Goal: Check status: Check status

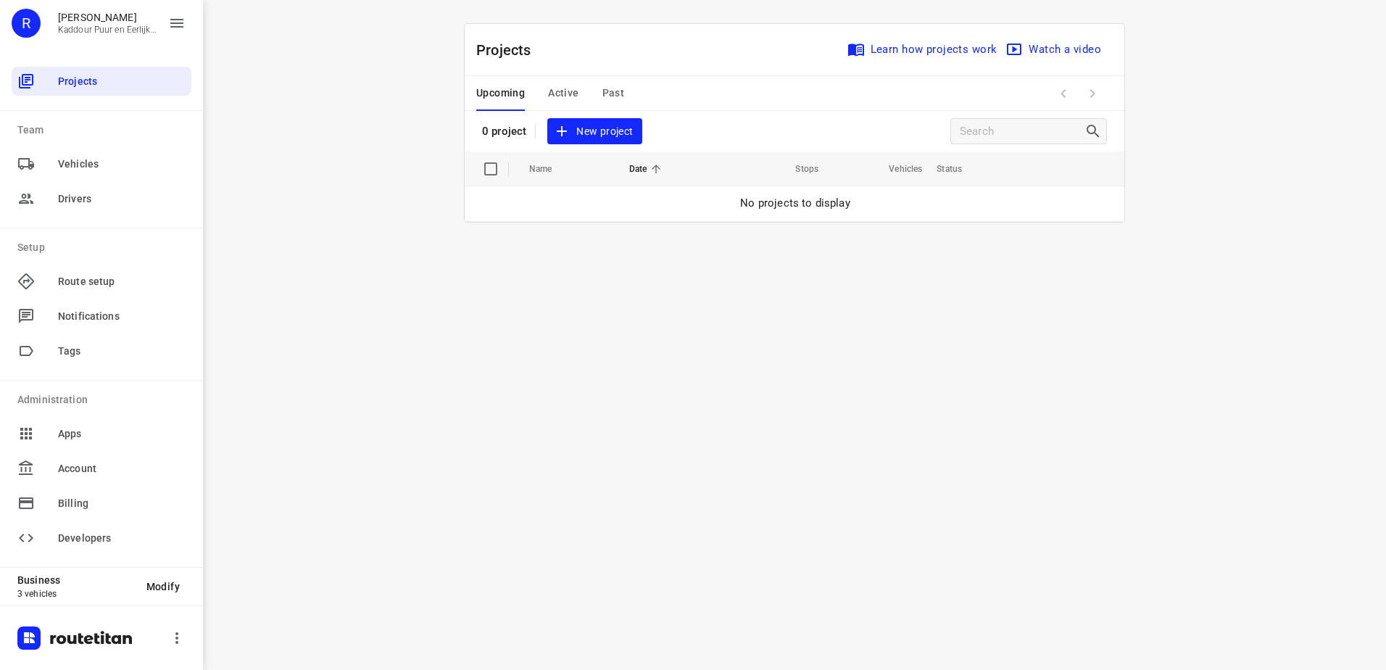
click at [581, 98] on div "Upcoming Active Past" at bounding box center [561, 93] width 171 height 35
click at [560, 98] on span "Active" at bounding box center [563, 93] width 30 height 18
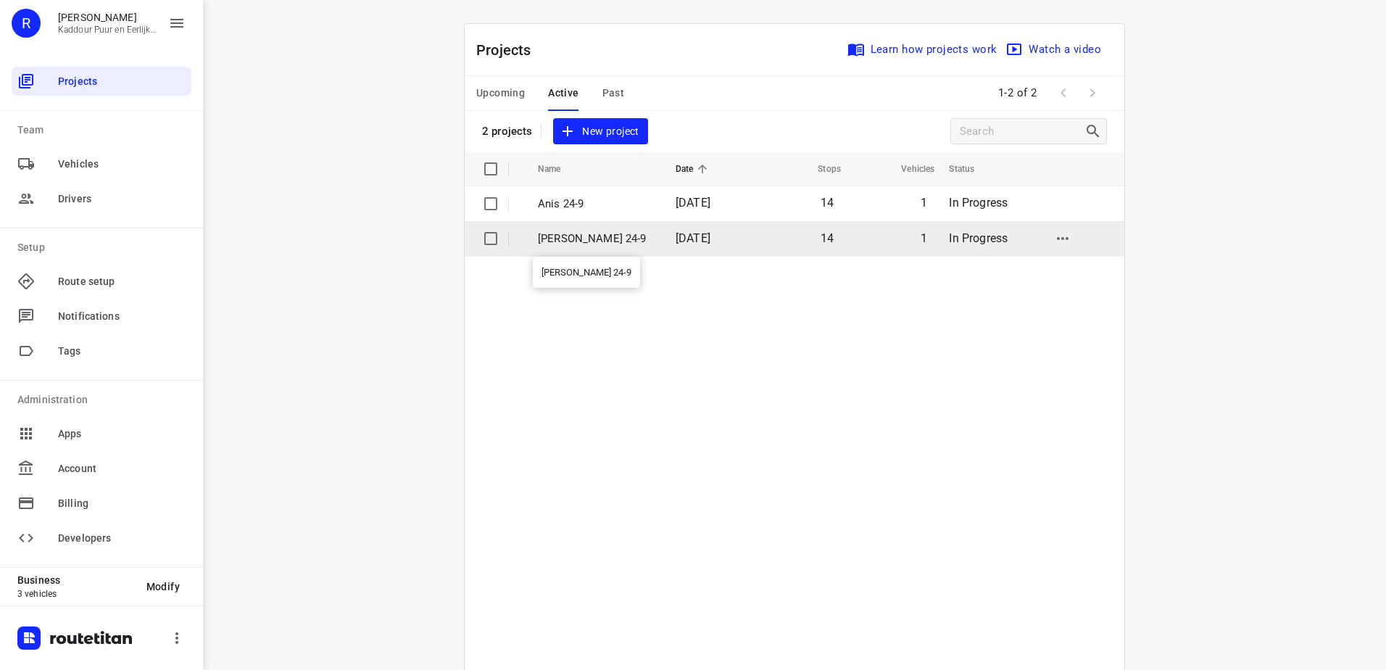
click at [563, 233] on p "[PERSON_NAME] 24-9" at bounding box center [596, 239] width 116 height 17
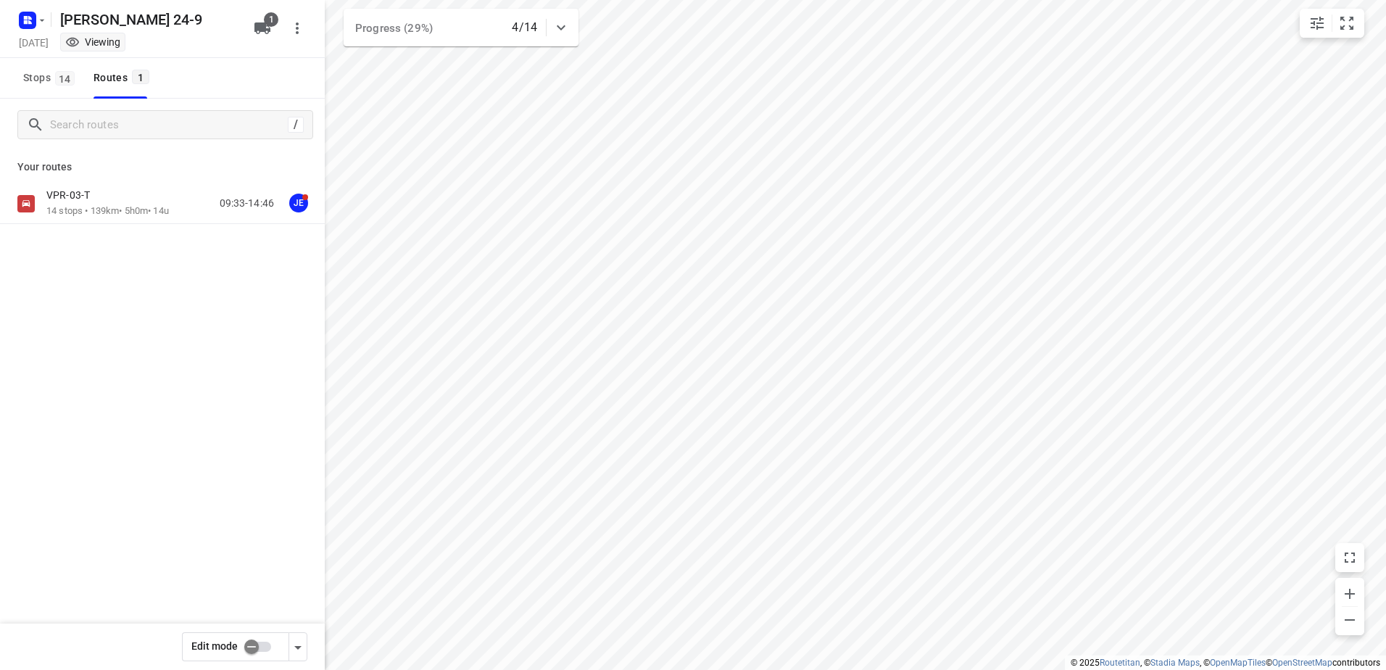
click at [104, 219] on div "VPR-03-T 14 stops • 139km • 5h0m • 14u 09:33-14:46 JE" at bounding box center [162, 203] width 325 height 41
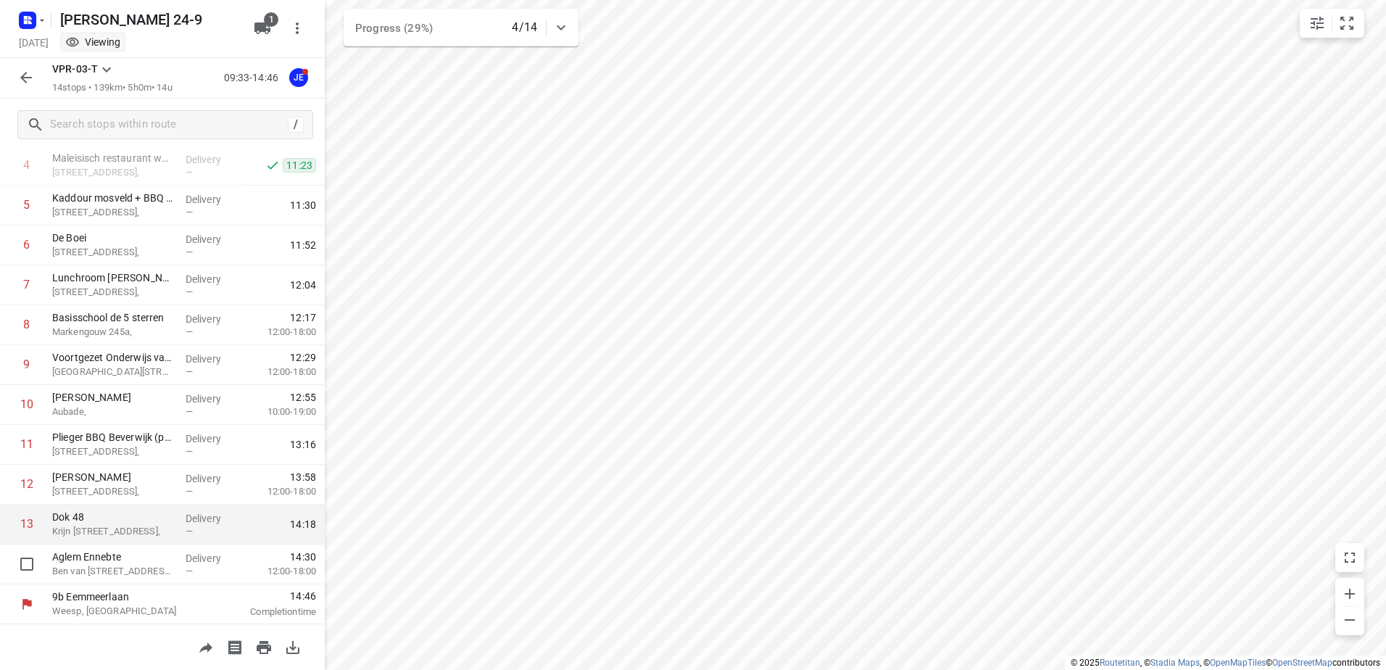
scroll to position [198, 0]
click at [24, 74] on icon "button" at bounding box center [25, 77] width 17 height 17
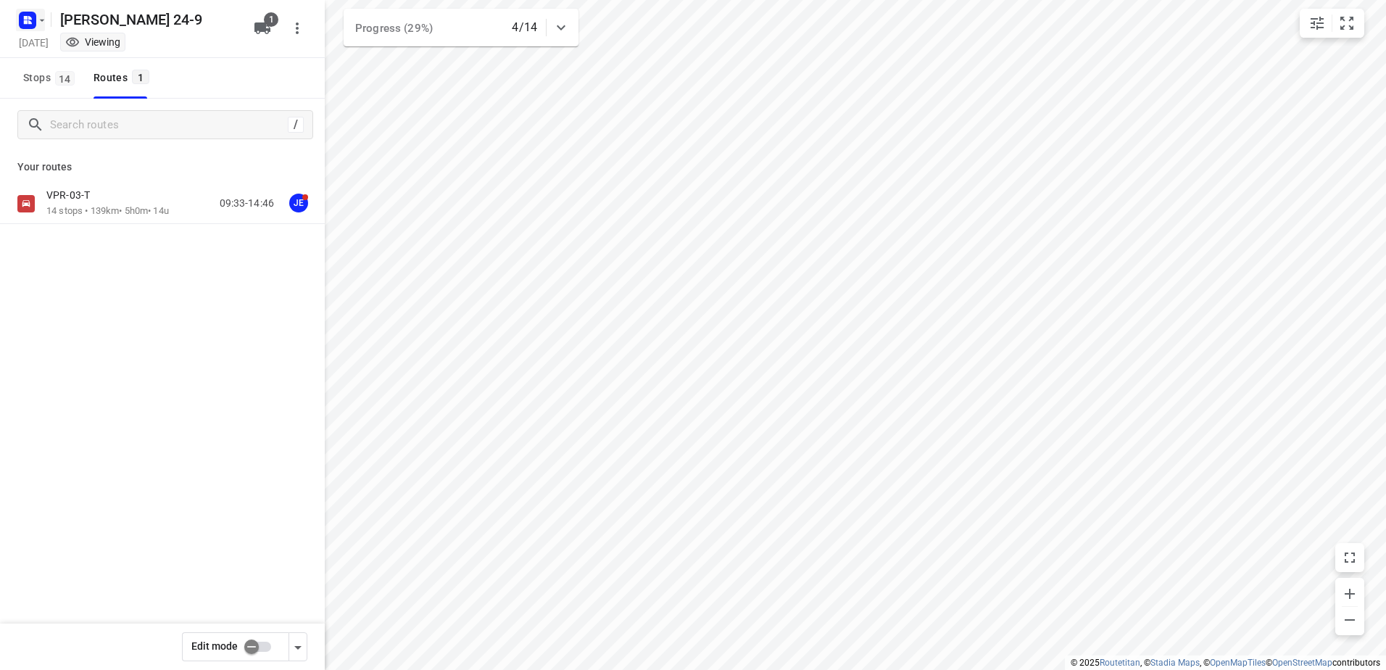
click at [30, 21] on icon "button" at bounding box center [30, 22] width 4 height 4
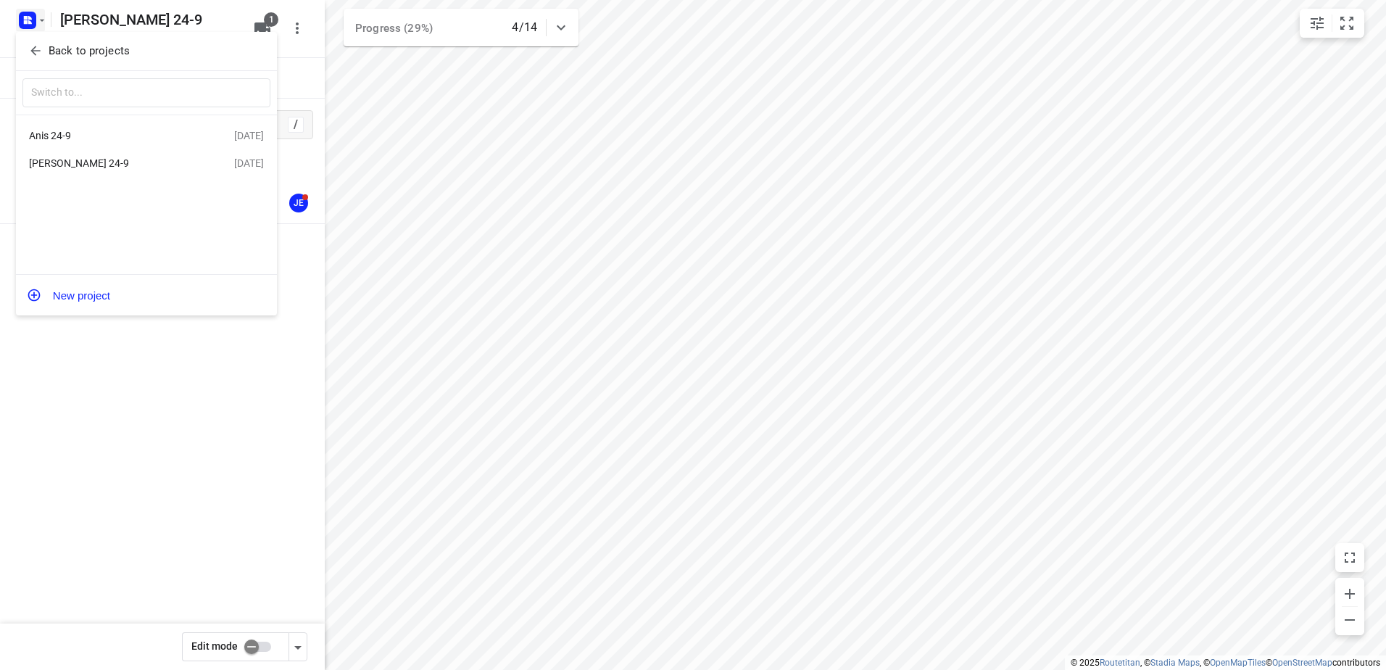
click at [88, 131] on div "Anis 24-9" at bounding box center [112, 136] width 167 height 12
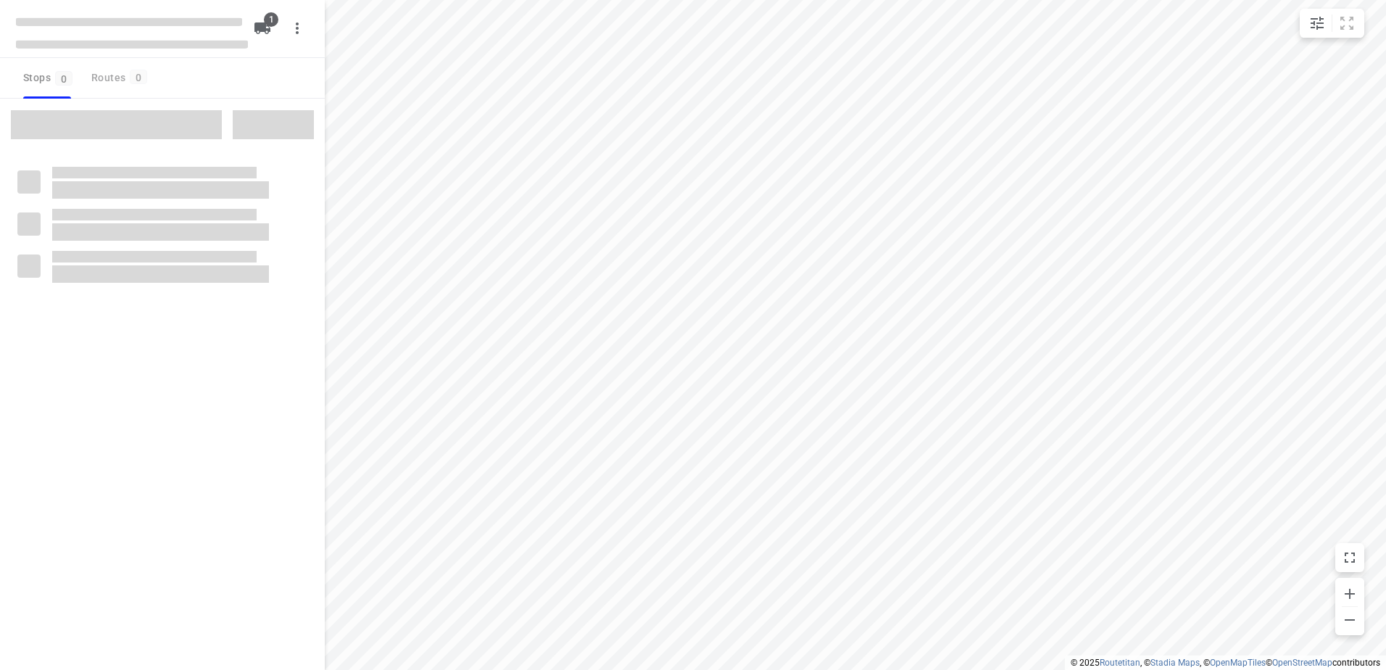
type input "distance"
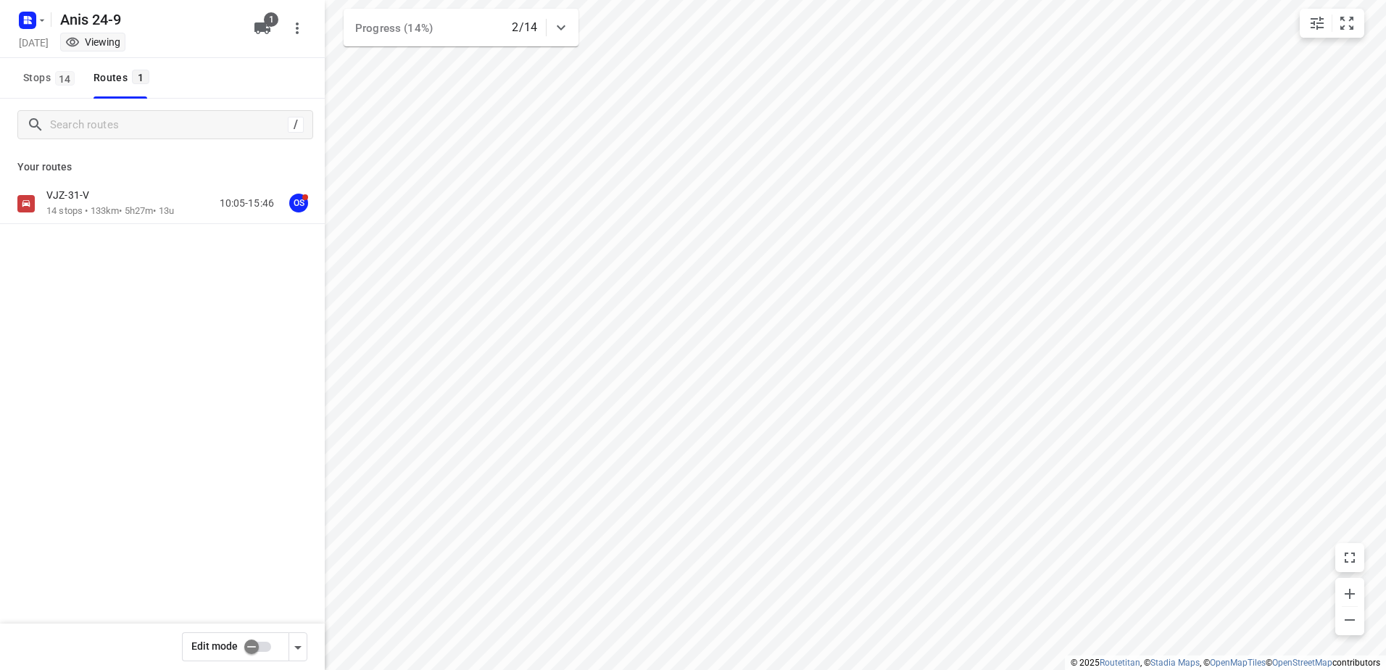
click at [78, 202] on p "VJZ-31-V" at bounding box center [71, 195] width 51 height 13
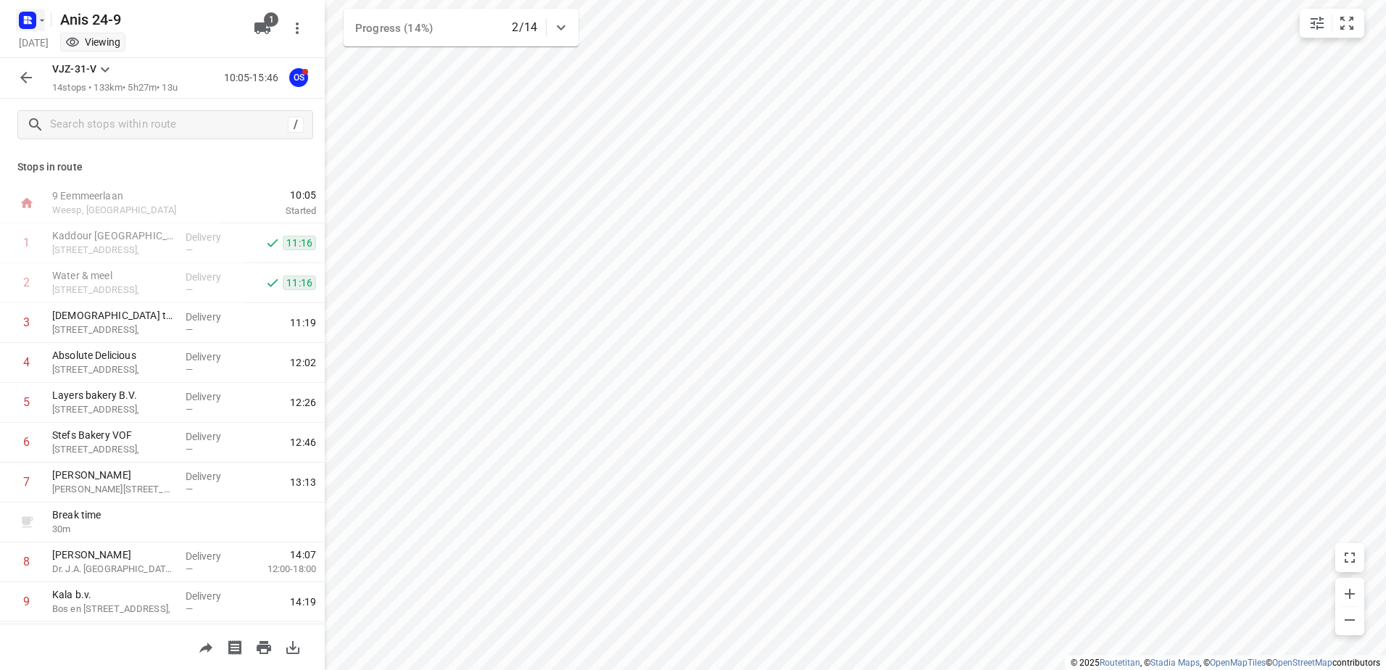
click at [29, 15] on rect "button" at bounding box center [27, 20] width 17 height 17
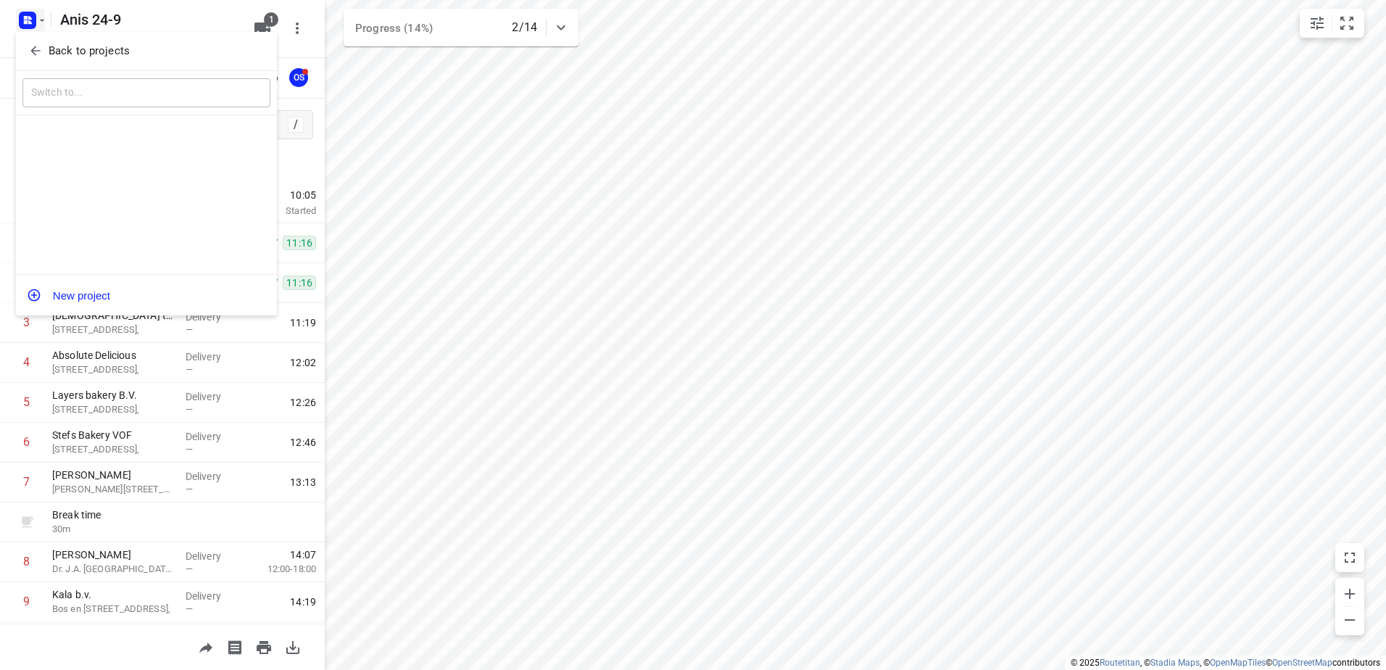
click at [65, 50] on p "Back to projects" at bounding box center [89, 51] width 81 height 17
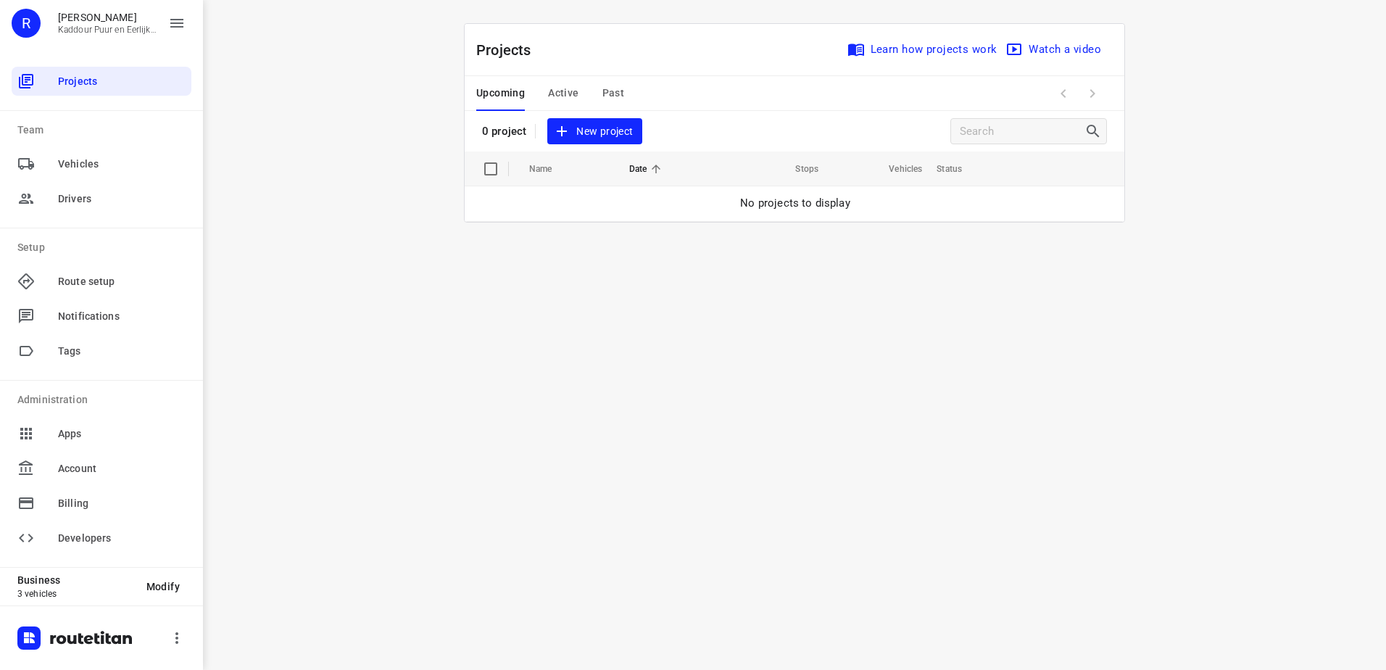
click at [960, 51] on span "Learn how projects work" at bounding box center [924, 49] width 147 height 19
click at [1100, 49] on span "Watch a video" at bounding box center [1055, 49] width 93 height 19
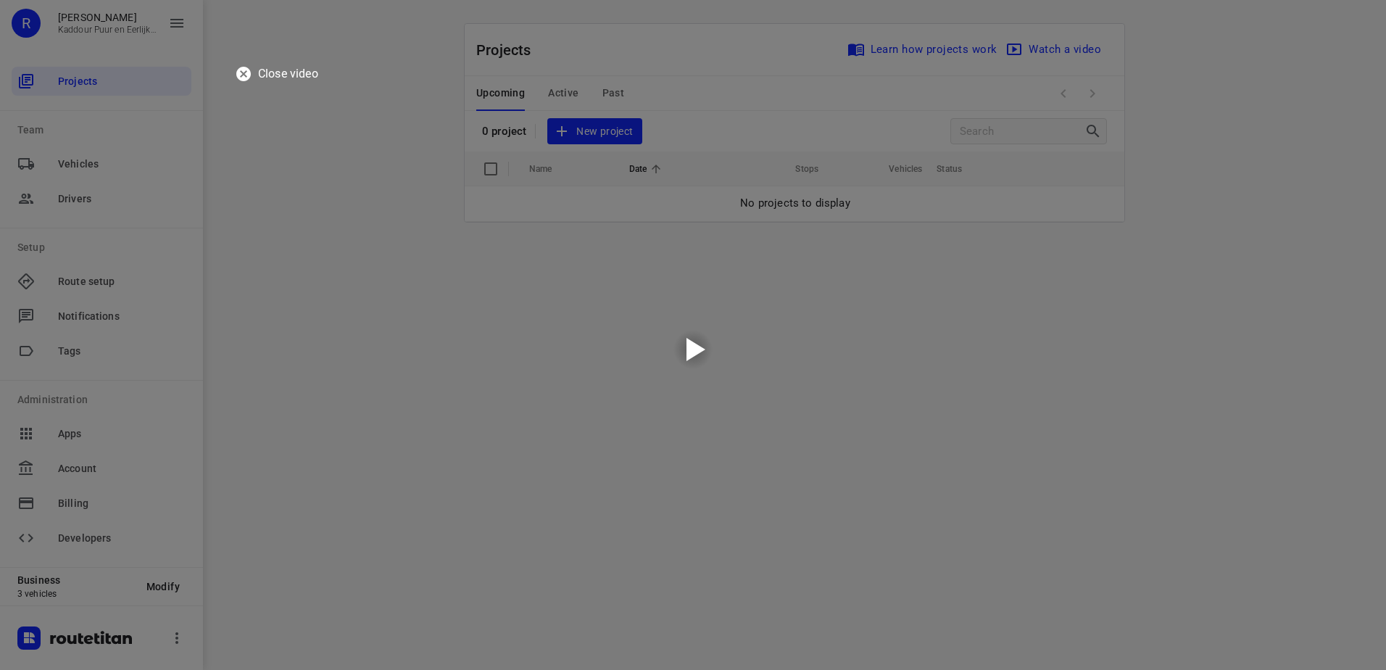
click at [653, 310] on div at bounding box center [693, 349] width 928 height 522
click at [233, 71] on button "button" at bounding box center [243, 73] width 29 height 29
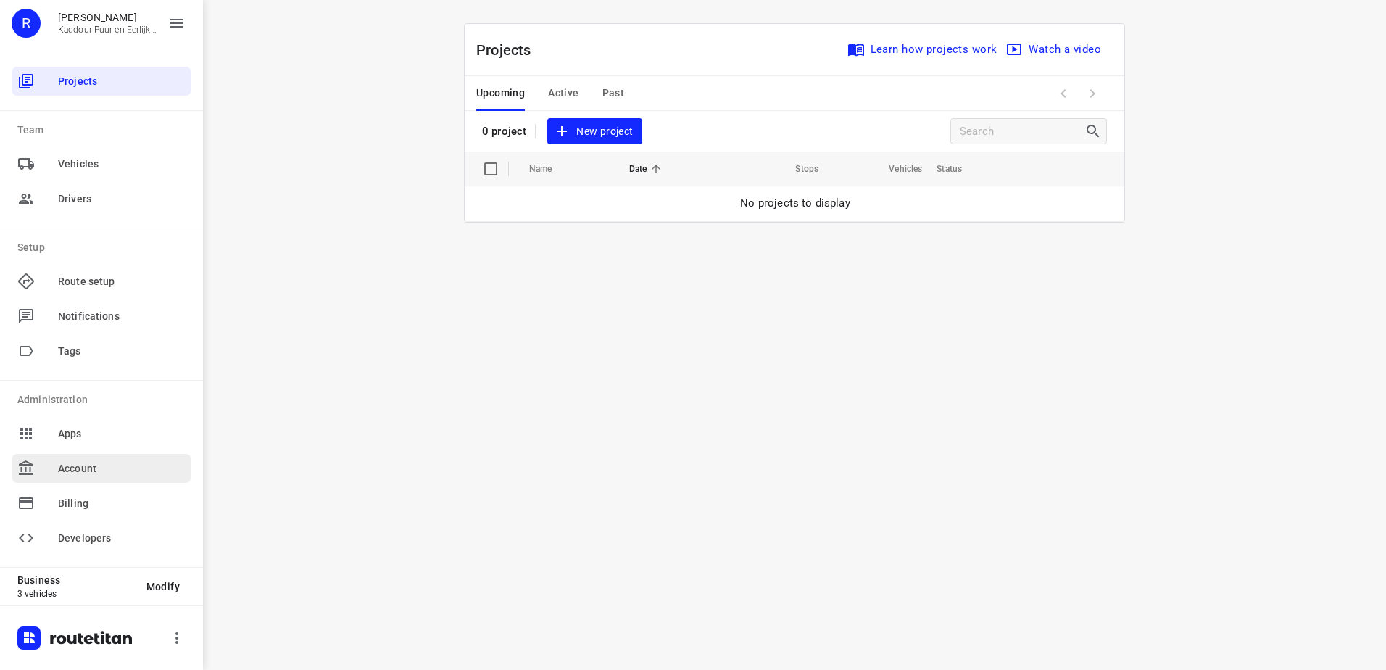
click at [94, 467] on span "Account" at bounding box center [122, 468] width 128 height 15
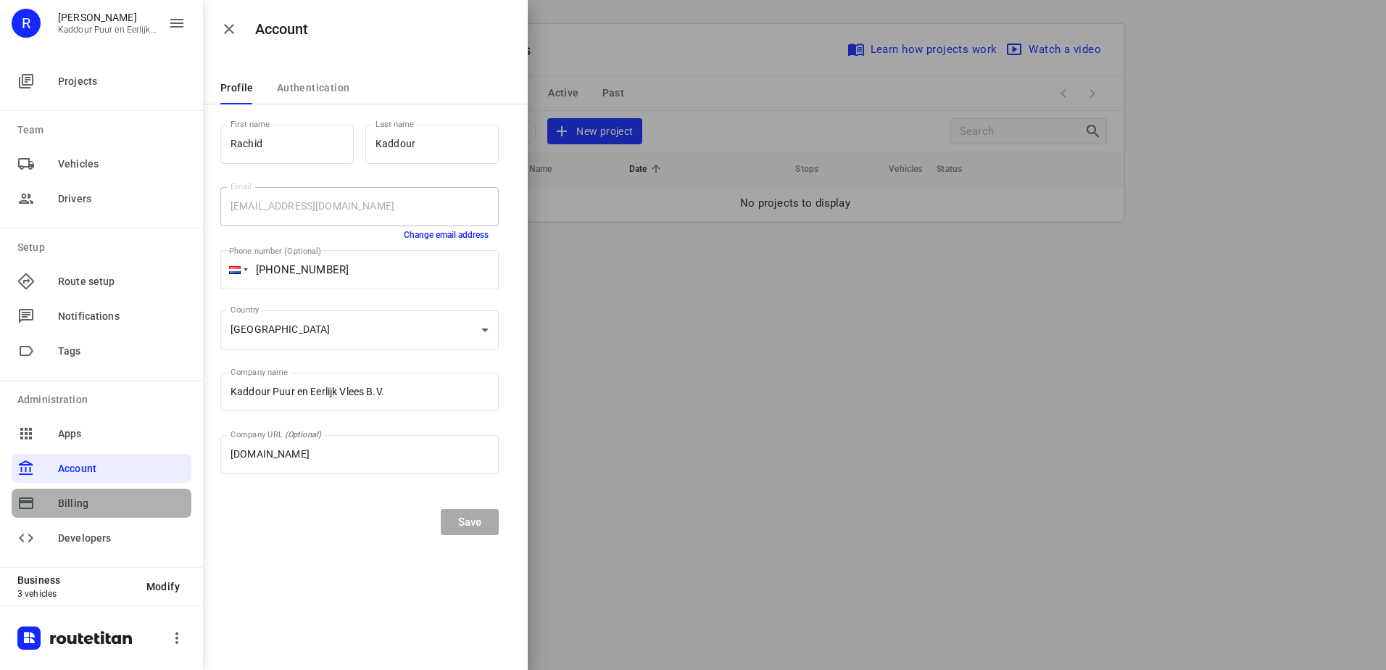
click at [133, 508] on span "Billing" at bounding box center [122, 503] width 128 height 15
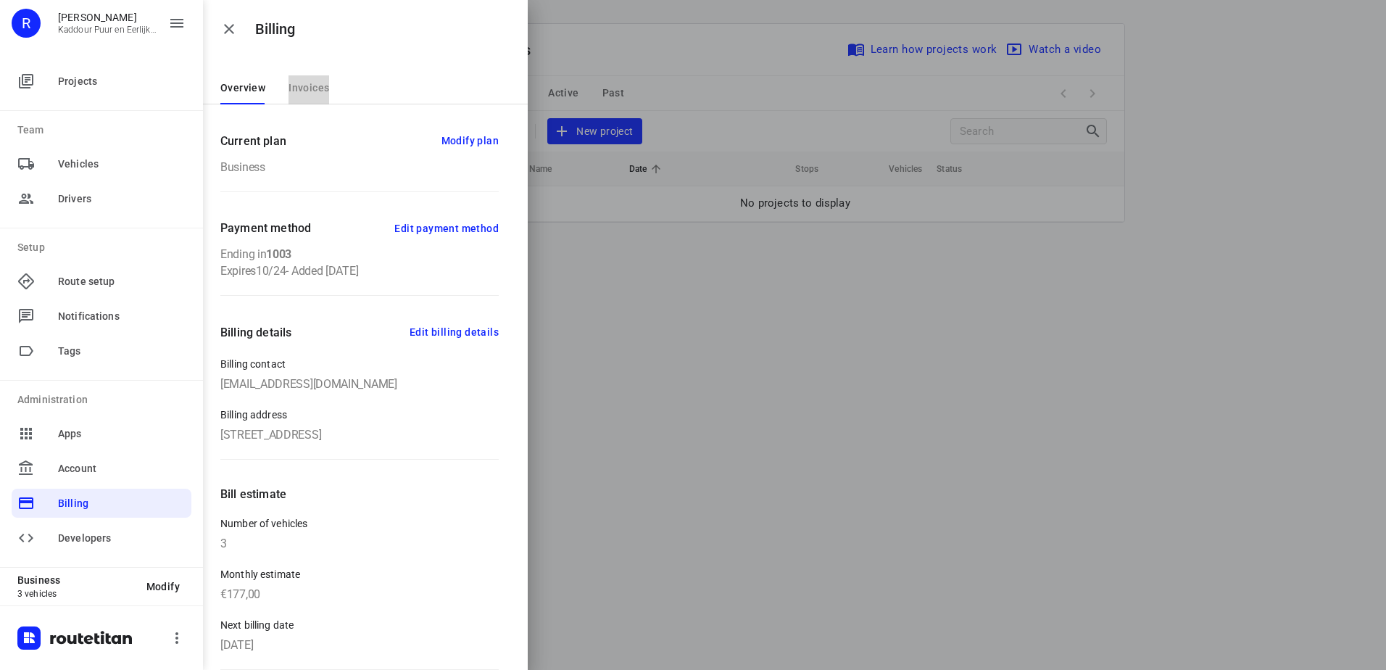
click at [311, 83] on span "Invoices" at bounding box center [309, 88] width 41 height 12
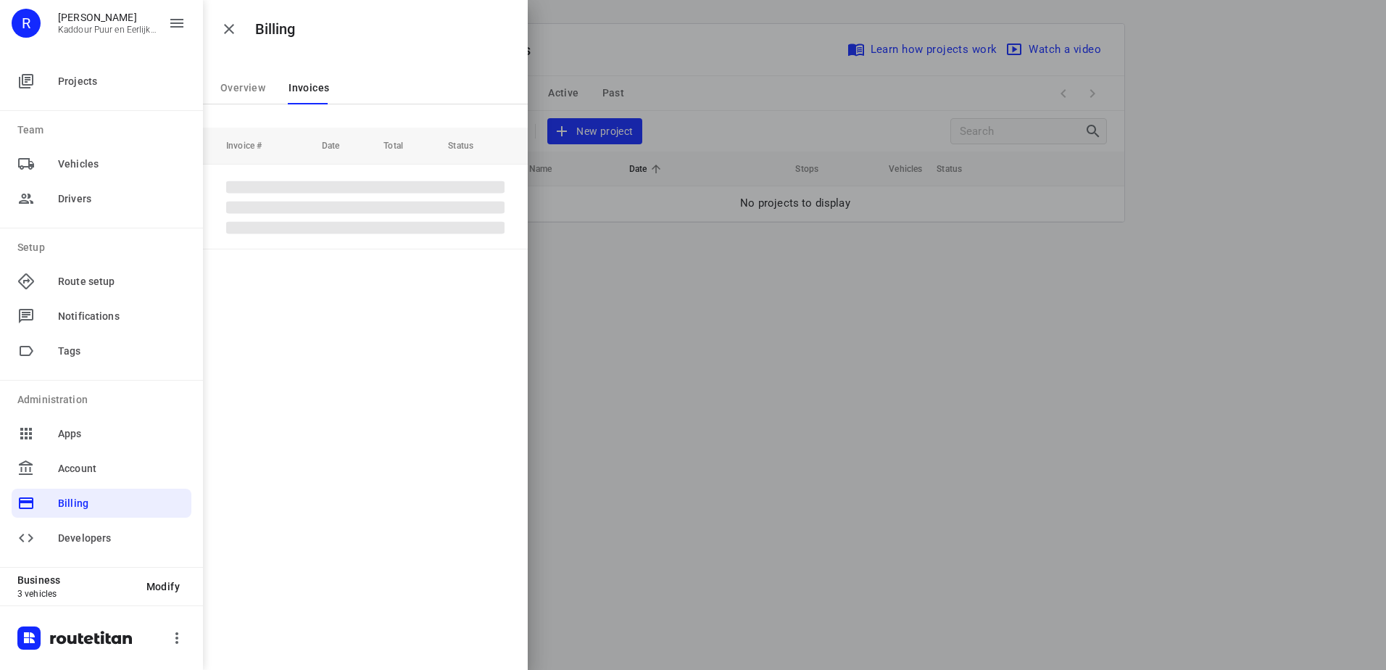
click at [247, 82] on span "Overview" at bounding box center [242, 88] width 45 height 12
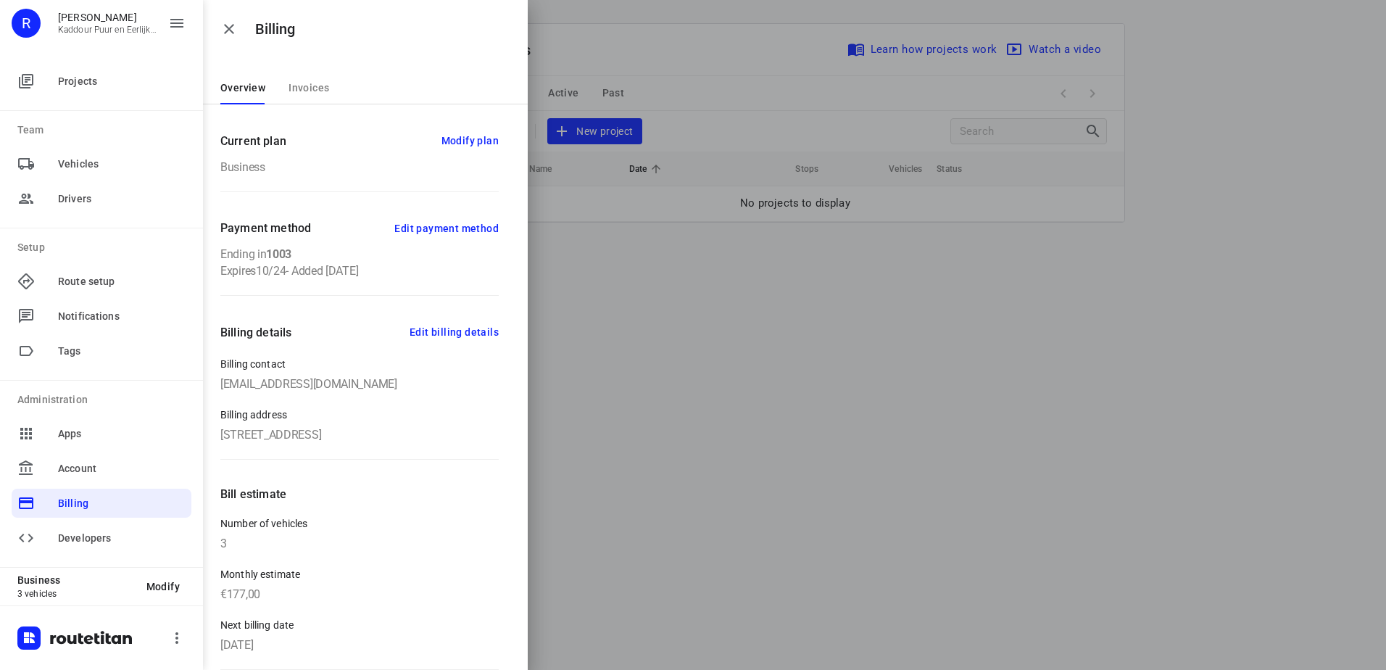
click at [234, 36] on icon "button" at bounding box center [228, 28] width 17 height 17
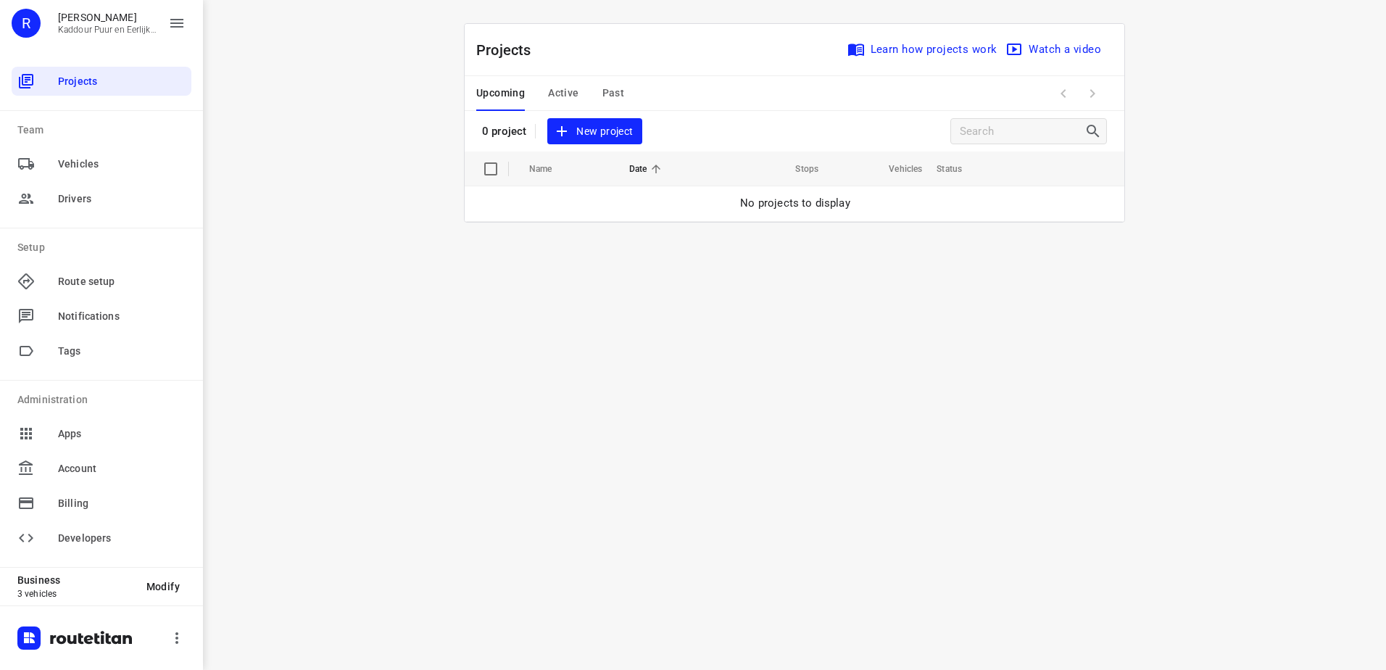
click at [566, 92] on span "Active" at bounding box center [563, 93] width 30 height 18
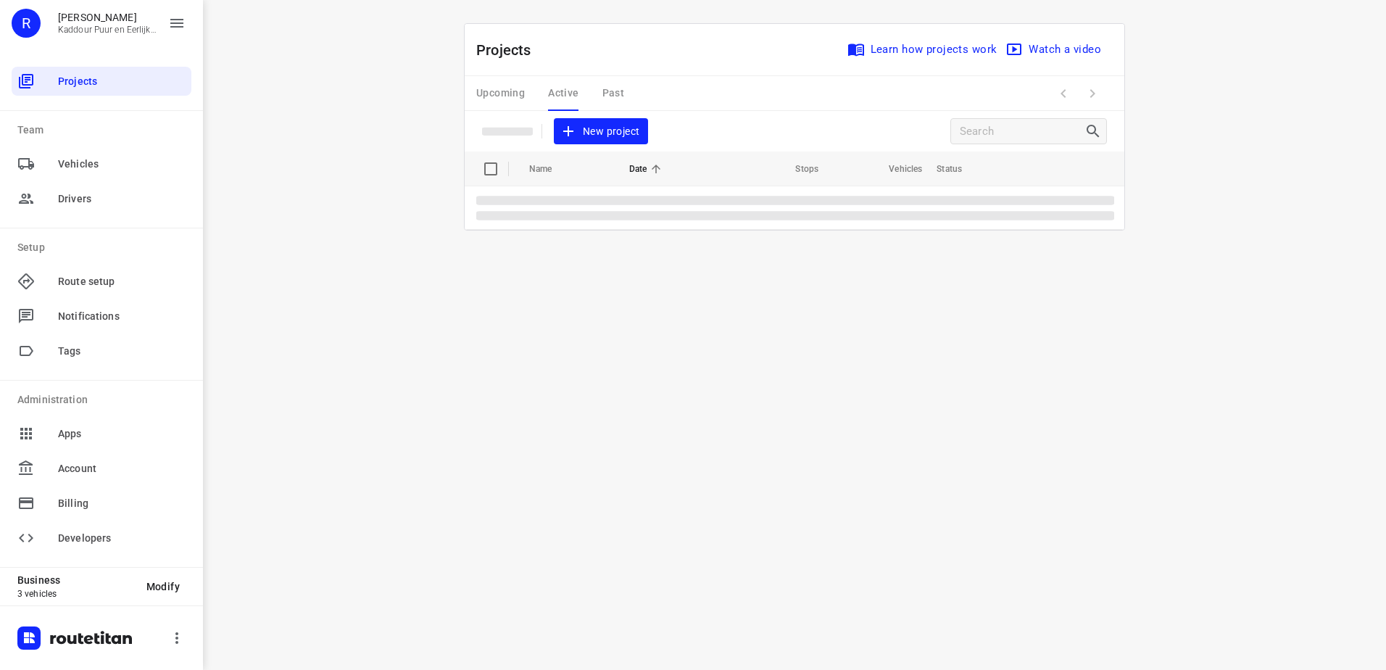
click at [592, 92] on div "Upcoming Active Past" at bounding box center [561, 93] width 171 height 35
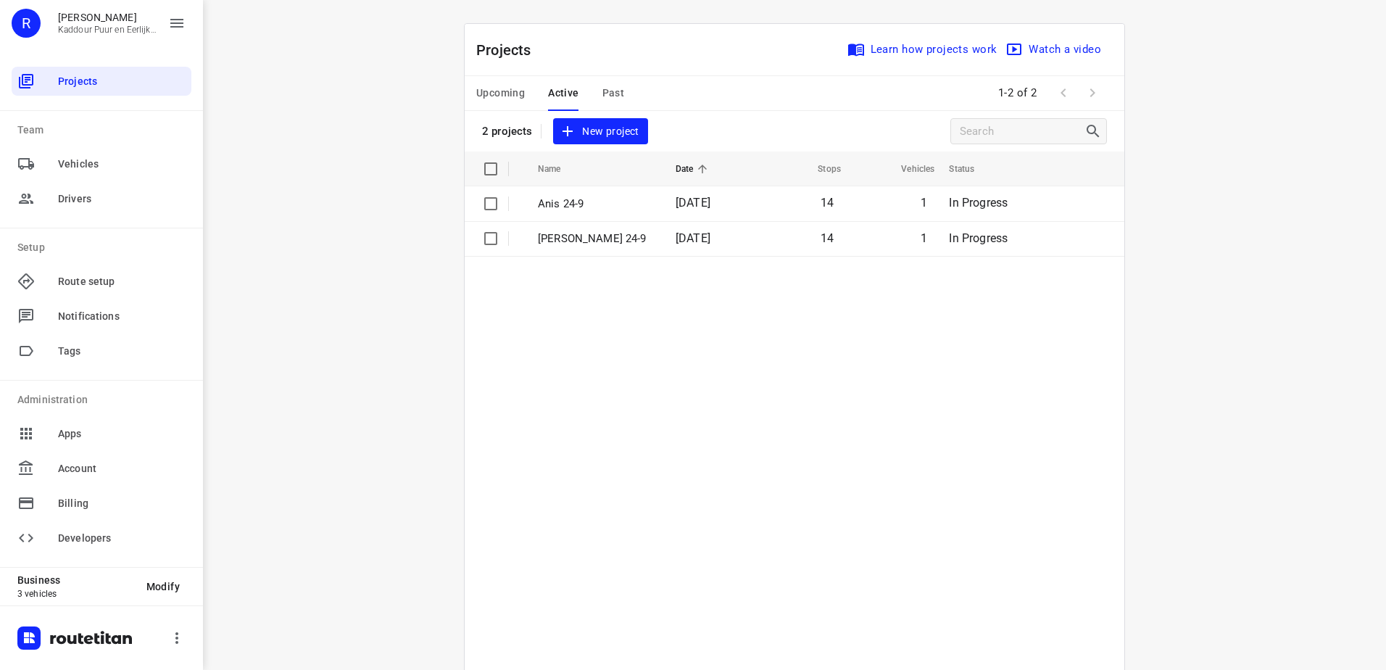
click at [616, 92] on span "Past" at bounding box center [614, 93] width 22 height 18
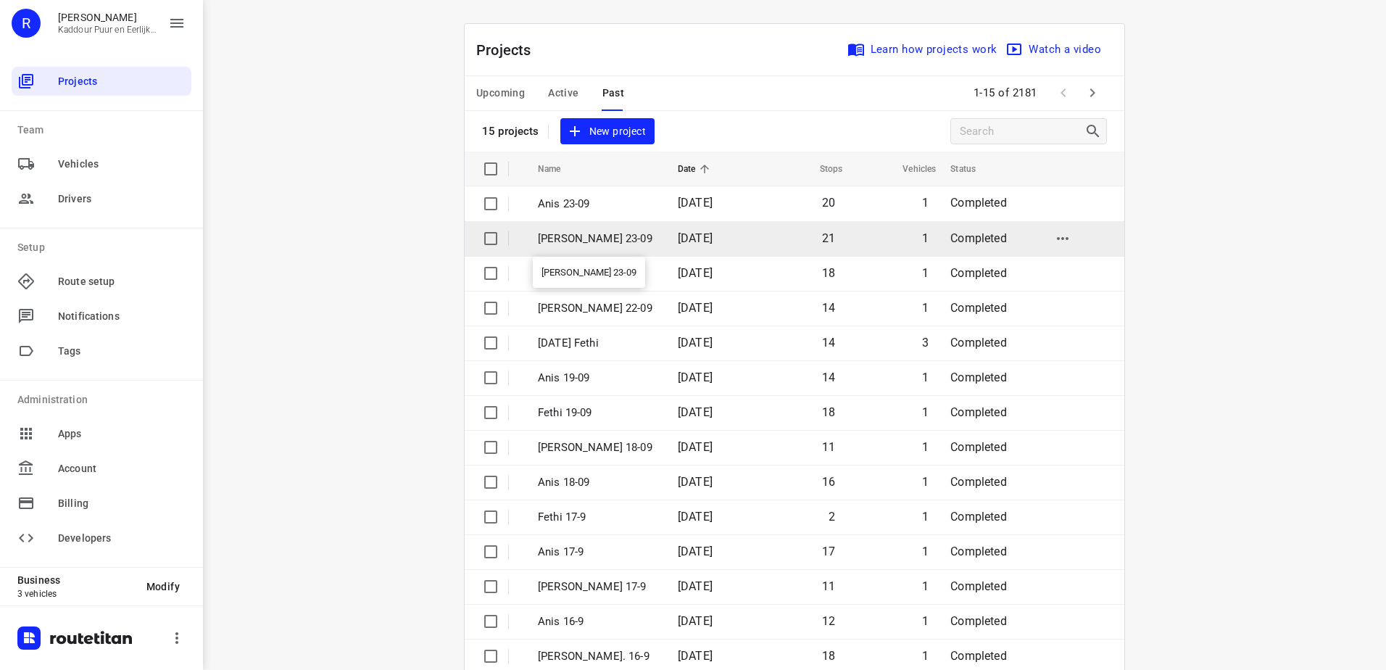
click at [624, 241] on p "Jeffrey 23-09" at bounding box center [597, 239] width 118 height 17
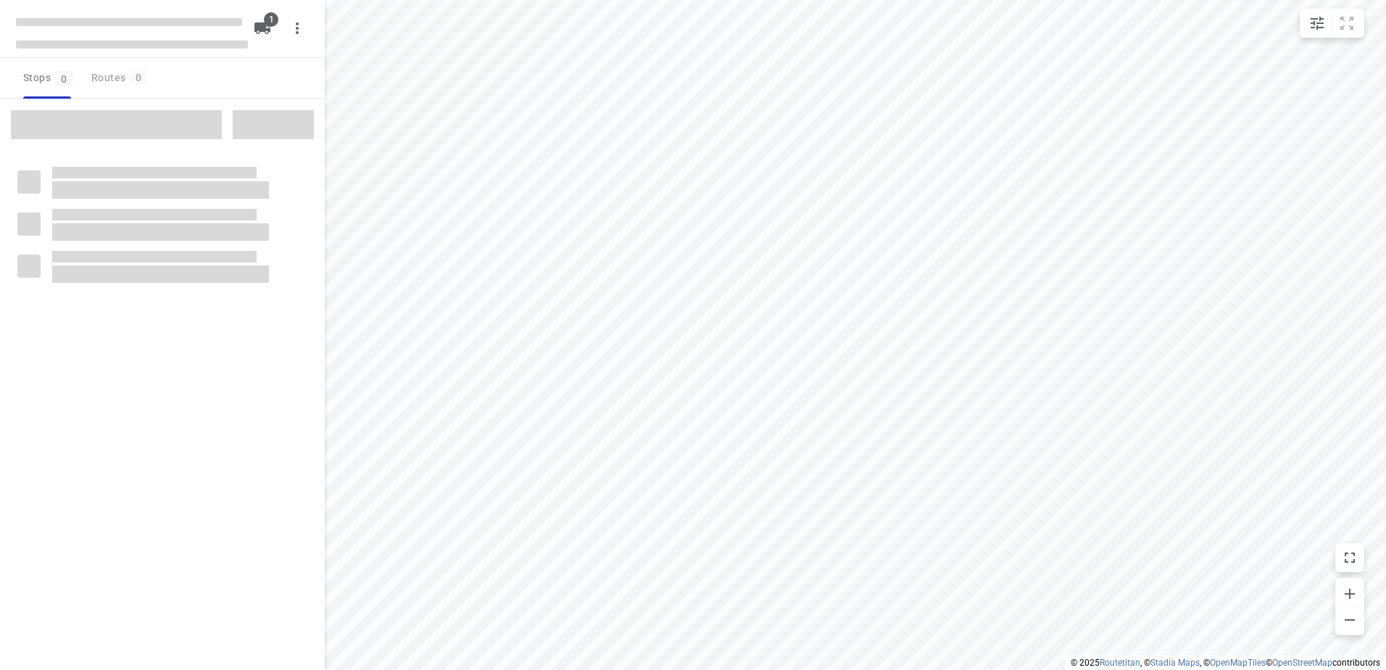
type input "distance"
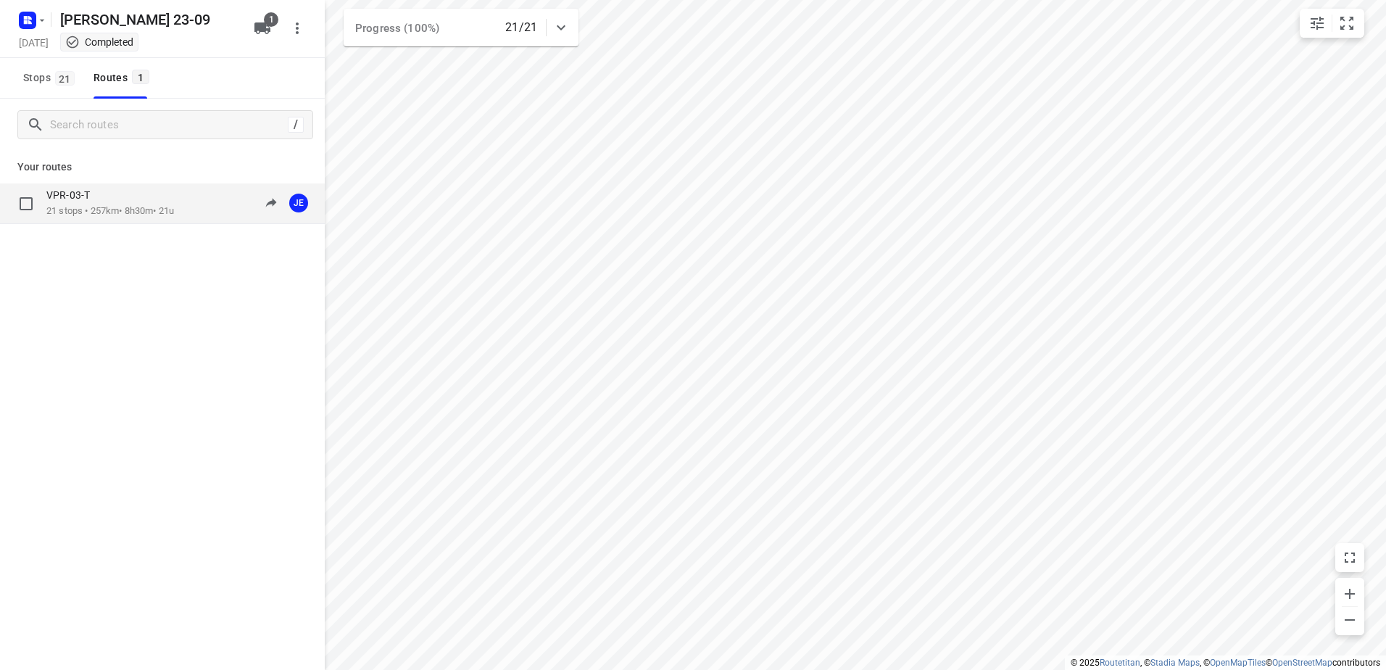
click at [114, 204] on div "VPR-03-T" at bounding box center [110, 197] width 128 height 16
